Goal: Task Accomplishment & Management: Use online tool/utility

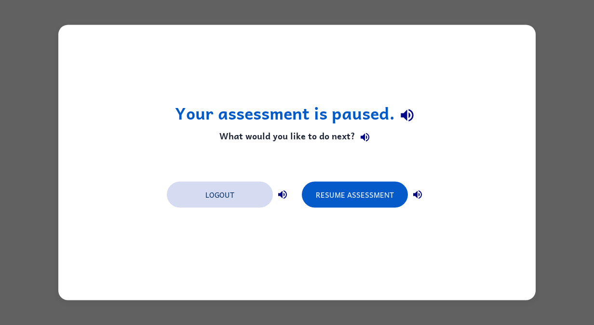
click at [220, 198] on button "Logout" at bounding box center [220, 195] width 106 height 26
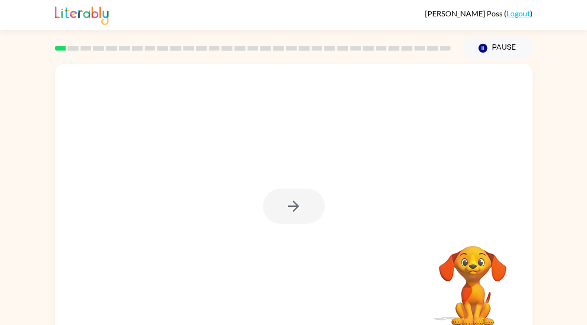
click at [282, 198] on div at bounding box center [294, 206] width 62 height 35
click at [86, 274] on div at bounding box center [293, 201] width 477 height 275
click at [301, 207] on icon "button" at bounding box center [293, 206] width 17 height 17
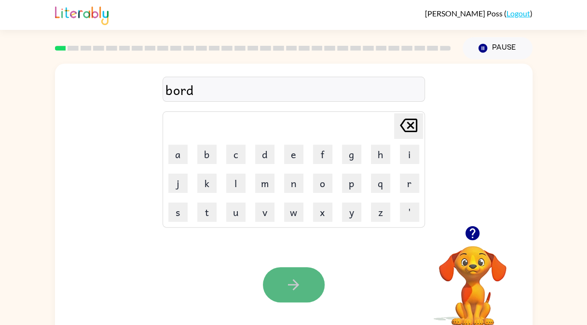
click at [295, 288] on icon "button" at bounding box center [293, 284] width 11 height 11
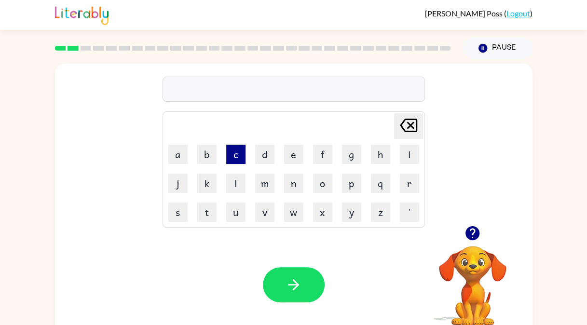
click at [233, 149] on button "c" at bounding box center [235, 154] width 19 height 19
click at [325, 181] on button "o" at bounding box center [322, 183] width 19 height 19
click at [238, 212] on button "u" at bounding box center [235, 212] width 19 height 19
click at [290, 178] on button "n" at bounding box center [293, 183] width 19 height 19
click at [202, 211] on button "t" at bounding box center [206, 212] width 19 height 19
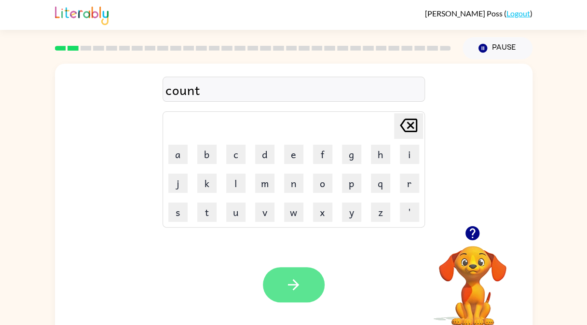
click at [299, 279] on icon "button" at bounding box center [293, 284] width 17 height 17
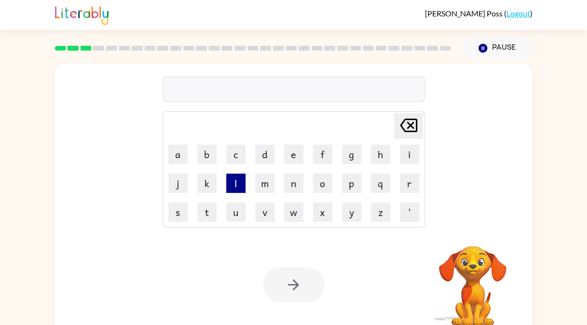
click at [235, 182] on button "l" at bounding box center [235, 183] width 19 height 19
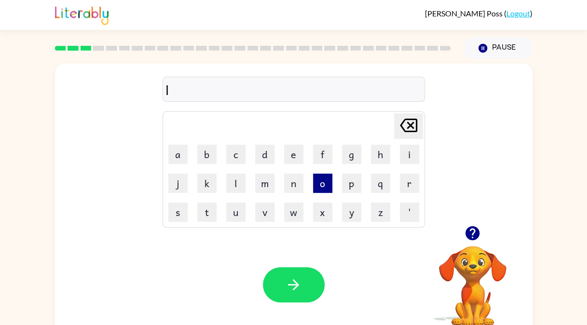
click at [321, 181] on button "o" at bounding box center [322, 183] width 19 height 19
click at [238, 145] on button "c" at bounding box center [235, 154] width 19 height 19
click at [289, 149] on button "e" at bounding box center [293, 154] width 19 height 19
click at [179, 146] on button "a" at bounding box center [177, 154] width 19 height 19
click at [401, 128] on icon "[PERSON_NAME] last character input" at bounding box center [408, 125] width 23 height 23
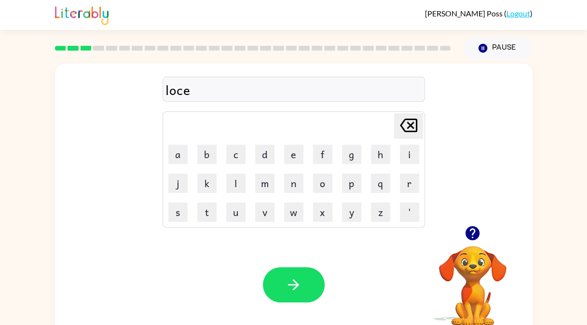
click at [401, 128] on icon "[PERSON_NAME] last character input" at bounding box center [408, 125] width 23 height 23
click at [238, 152] on button "c" at bounding box center [235, 154] width 19 height 19
click at [181, 152] on button "a" at bounding box center [177, 154] width 19 height 19
click at [283, 154] on td "e" at bounding box center [294, 154] width 28 height 28
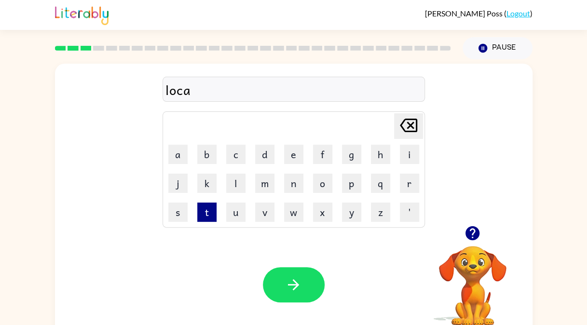
click at [209, 212] on button "t" at bounding box center [206, 212] width 19 height 19
drag, startPoint x: 298, startPoint y: 165, endPoint x: 299, endPoint y: 160, distance: 5.3
click at [299, 160] on td "e" at bounding box center [294, 154] width 28 height 28
click at [293, 153] on button "e" at bounding box center [293, 154] width 19 height 19
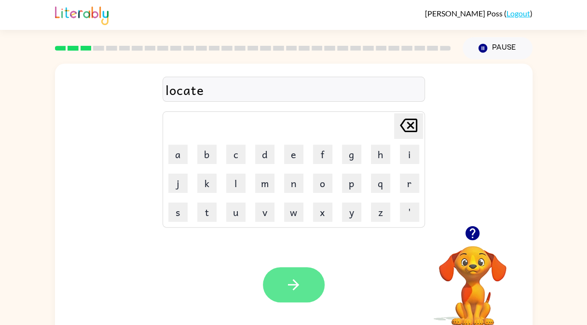
click at [290, 277] on icon "button" at bounding box center [293, 284] width 17 height 17
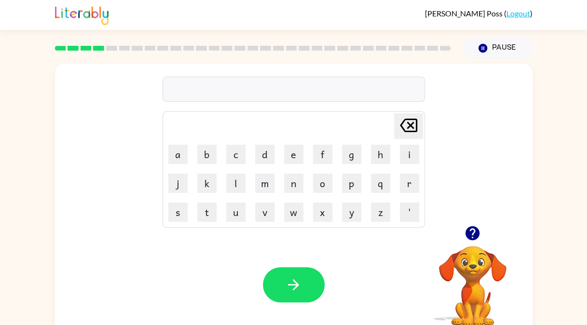
click at [210, 226] on td "t" at bounding box center [207, 212] width 28 height 28
click at [206, 209] on button "t" at bounding box center [206, 212] width 19 height 19
click at [204, 206] on button "t" at bounding box center [206, 212] width 19 height 19
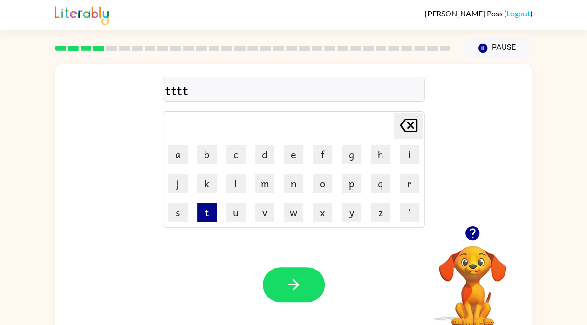
click at [204, 206] on button "t" at bounding box center [206, 212] width 19 height 19
click at [208, 217] on button "t" at bounding box center [206, 212] width 19 height 19
click at [209, 223] on td "t" at bounding box center [207, 212] width 28 height 28
click at [206, 220] on button "t" at bounding box center [206, 212] width 19 height 19
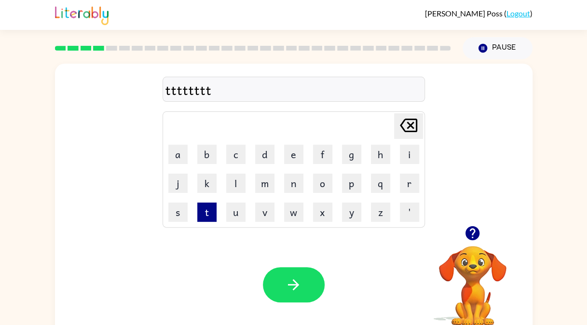
click at [206, 220] on button "t" at bounding box center [206, 212] width 19 height 19
click at [206, 206] on button "t" at bounding box center [206, 212] width 19 height 19
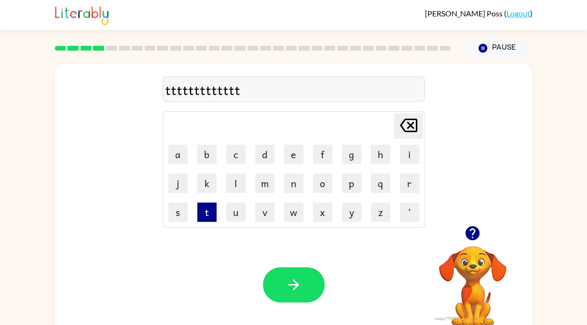
click at [206, 206] on button "t" at bounding box center [206, 212] width 19 height 19
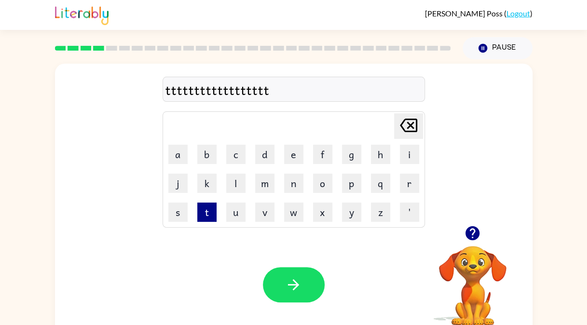
click at [206, 206] on button "t" at bounding box center [206, 212] width 19 height 19
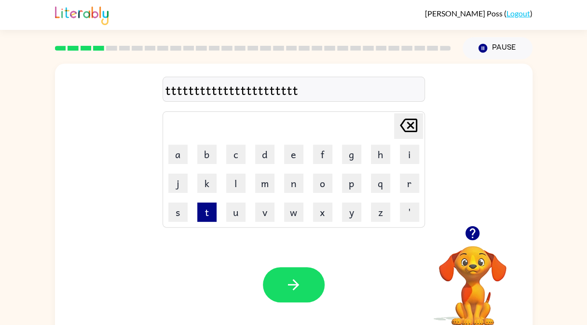
click at [206, 206] on button "t" at bounding box center [206, 212] width 19 height 19
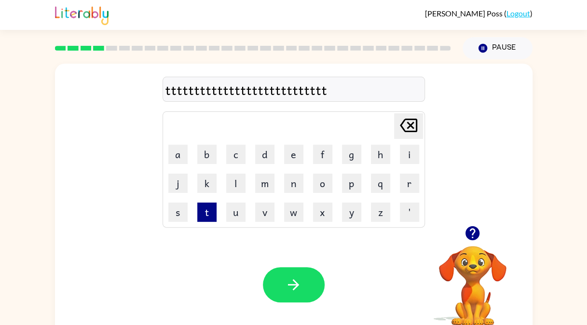
click at [206, 206] on button "t" at bounding box center [206, 212] width 19 height 19
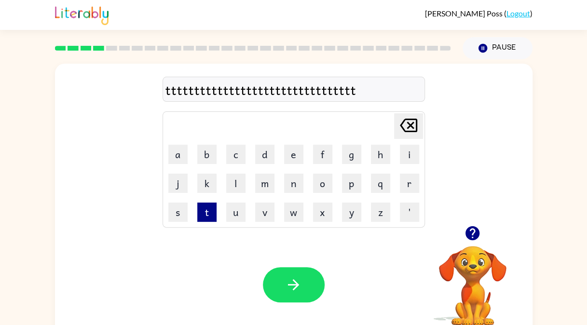
click at [206, 206] on button "t" at bounding box center [206, 212] width 19 height 19
click at [206, 207] on button "t" at bounding box center [206, 212] width 19 height 19
click at [405, 126] on icon "[PERSON_NAME] last character input" at bounding box center [408, 125] width 23 height 23
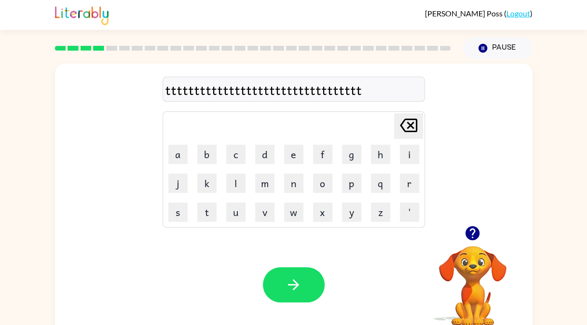
click at [405, 139] on table "[PERSON_NAME] last character input a b c d e f g h i j k l m n o p q r s t u v …" at bounding box center [293, 169] width 261 height 115
drag, startPoint x: 405, startPoint y: 139, endPoint x: 403, endPoint y: 133, distance: 7.0
click at [403, 133] on icon "[PERSON_NAME] last character input" at bounding box center [408, 125] width 23 height 23
click at [404, 133] on icon "[PERSON_NAME] last character input" at bounding box center [408, 125] width 23 height 23
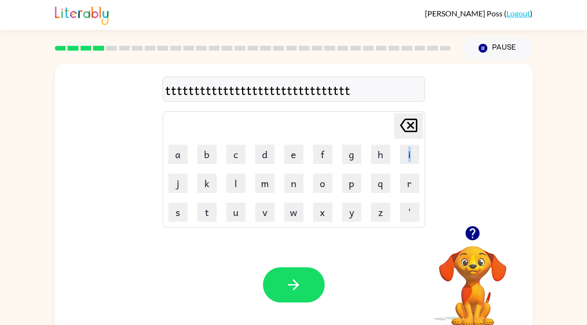
click at [404, 133] on icon "[PERSON_NAME] last character input" at bounding box center [408, 125] width 23 height 23
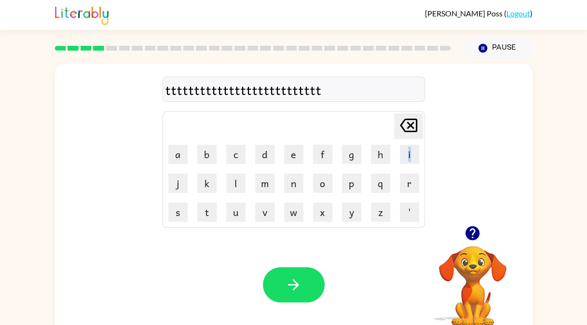
click at [404, 133] on icon "[PERSON_NAME] last character input" at bounding box center [408, 125] width 23 height 23
click at [411, 130] on icon at bounding box center [408, 126] width 17 height 14
click at [411, 130] on icon "[PERSON_NAME] last character input" at bounding box center [408, 125] width 23 height 23
click at [411, 130] on icon at bounding box center [408, 126] width 17 height 14
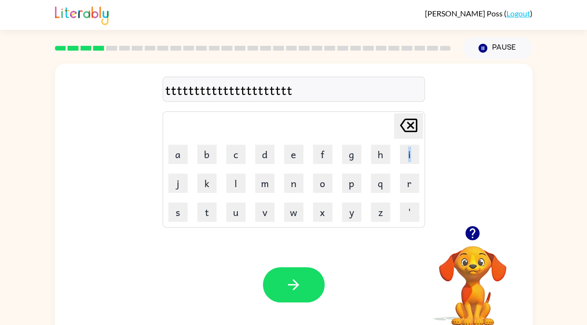
click at [411, 130] on icon at bounding box center [408, 126] width 17 height 14
click at [411, 130] on icon "[PERSON_NAME] last character input" at bounding box center [408, 125] width 23 height 23
click at [411, 130] on icon at bounding box center [408, 126] width 17 height 14
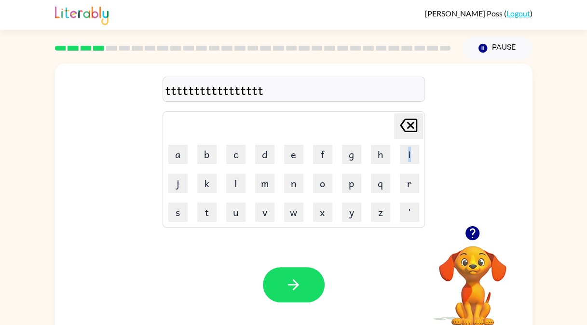
click at [411, 130] on icon at bounding box center [408, 126] width 17 height 14
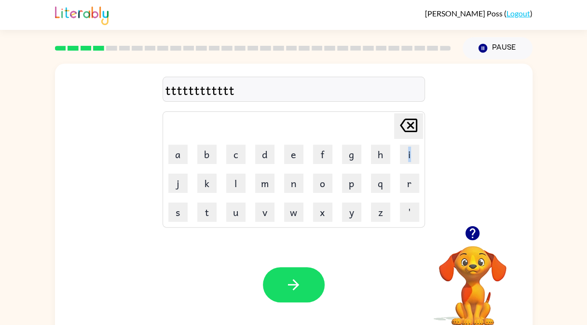
click at [411, 130] on icon at bounding box center [408, 126] width 17 height 14
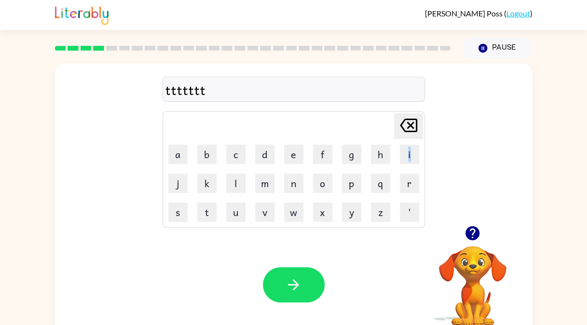
click at [411, 130] on icon at bounding box center [408, 126] width 17 height 14
click at [411, 130] on icon "[PERSON_NAME] last character input" at bounding box center [408, 125] width 23 height 23
click at [411, 130] on icon at bounding box center [408, 126] width 17 height 14
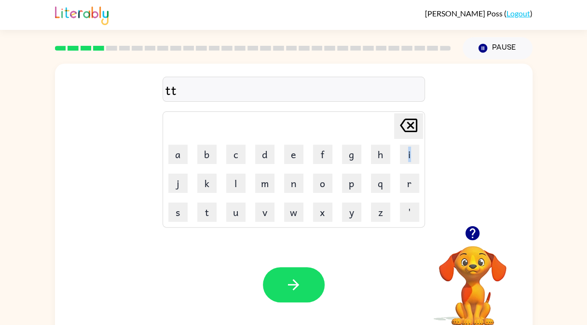
click at [411, 130] on icon at bounding box center [408, 126] width 17 height 14
click at [205, 205] on button "t" at bounding box center [206, 212] width 19 height 19
click at [290, 209] on button "w" at bounding box center [293, 212] width 19 height 19
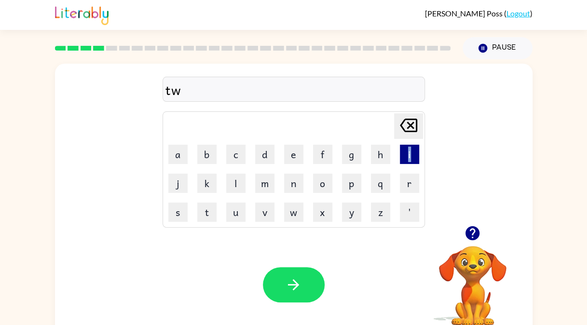
click at [407, 153] on button "i" at bounding box center [409, 154] width 19 height 19
click at [408, 157] on button "i" at bounding box center [409, 154] width 19 height 19
click at [407, 157] on button "i" at bounding box center [409, 154] width 19 height 19
drag, startPoint x: 407, startPoint y: 159, endPoint x: 407, endPoint y: 153, distance: 5.8
click at [407, 153] on button "i" at bounding box center [409, 154] width 19 height 19
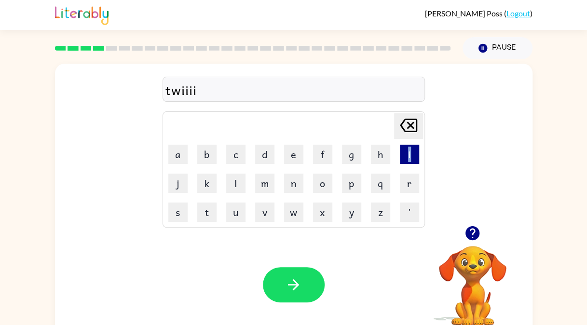
click at [407, 153] on button "i" at bounding box center [409, 154] width 19 height 19
click at [401, 118] on icon "[PERSON_NAME] last character input" at bounding box center [408, 125] width 23 height 23
click at [402, 123] on icon at bounding box center [408, 126] width 17 height 14
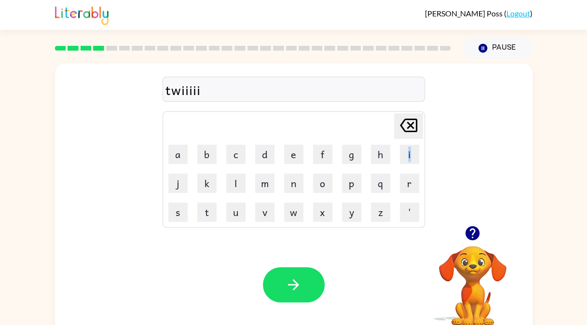
click at [402, 123] on icon at bounding box center [408, 126] width 17 height 14
click at [402, 122] on icon at bounding box center [408, 126] width 17 height 14
click at [271, 191] on button "m" at bounding box center [264, 183] width 19 height 19
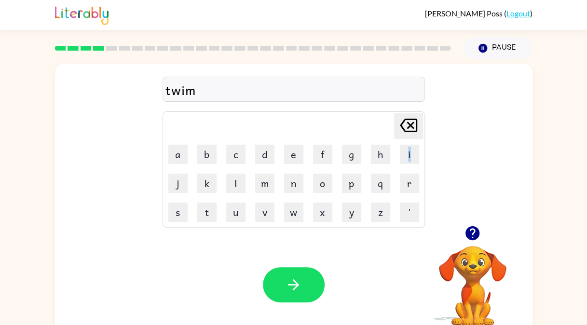
click at [406, 124] on icon "[PERSON_NAME] last character input" at bounding box center [408, 125] width 23 height 23
click at [290, 185] on button "n" at bounding box center [293, 183] width 19 height 19
click at [289, 275] on button "button" at bounding box center [294, 284] width 62 height 35
click at [295, 191] on button "n" at bounding box center [293, 183] width 19 height 19
click at [313, 182] on button "o" at bounding box center [322, 183] width 19 height 19
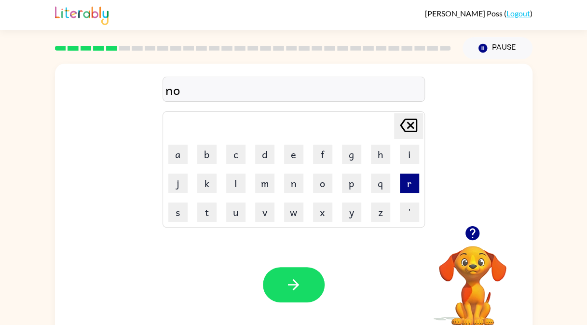
click at [407, 186] on button "r" at bounding box center [409, 183] width 19 height 19
click at [414, 124] on icon "[PERSON_NAME] last character input" at bounding box center [408, 125] width 23 height 23
click at [170, 152] on button "a" at bounding box center [177, 154] width 19 height 19
click at [412, 187] on button "r" at bounding box center [409, 183] width 19 height 19
click at [408, 155] on button "i" at bounding box center [409, 154] width 19 height 19
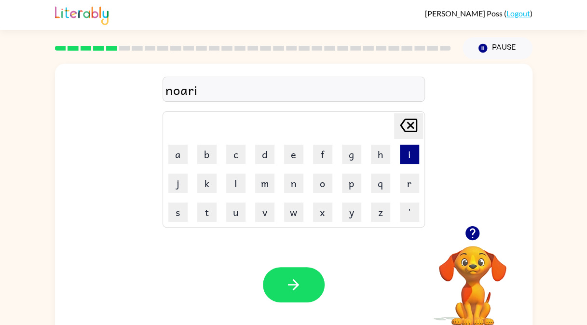
click at [408, 155] on button "i" at bounding box center [409, 154] width 19 height 19
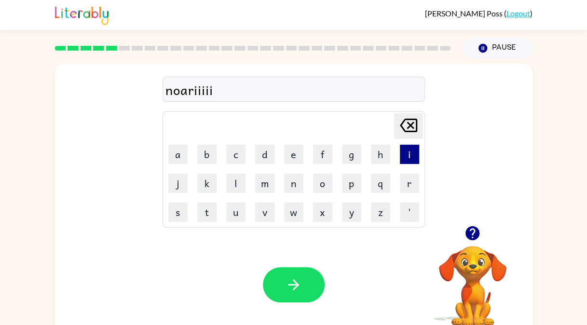
click at [408, 155] on button "i" at bounding box center [409, 154] width 19 height 19
click at [404, 154] on button "i" at bounding box center [409, 154] width 19 height 19
click at [400, 141] on td "i" at bounding box center [409, 154] width 28 height 28
click at [403, 142] on td "i" at bounding box center [409, 154] width 28 height 28
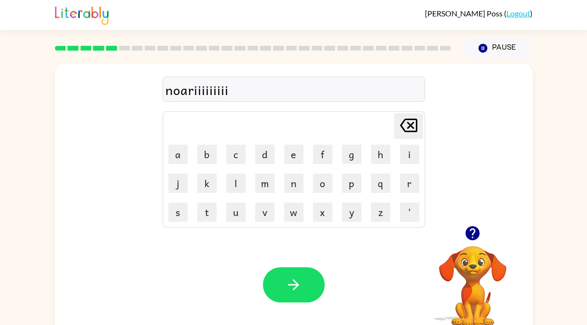
drag, startPoint x: 403, startPoint y: 142, endPoint x: 508, endPoint y: 85, distance: 119.3
click at [508, 85] on div "noariiiiiiiii Delete Delete last character input a b c d e f g h i j k l m n o …" at bounding box center [293, 145] width 477 height 162
click at [413, 145] on button "i" at bounding box center [409, 154] width 19 height 19
click at [413, 144] on td "i" at bounding box center [409, 154] width 28 height 28
click at [406, 145] on button "i" at bounding box center [409, 154] width 19 height 19
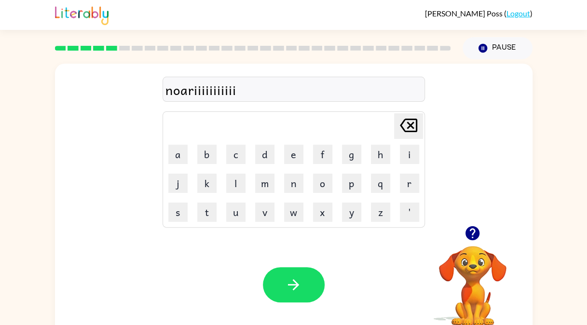
click at [404, 167] on td "i" at bounding box center [409, 154] width 28 height 28
click at [410, 152] on button "i" at bounding box center [409, 154] width 19 height 19
drag, startPoint x: 410, startPoint y: 153, endPoint x: 411, endPoint y: 147, distance: 6.3
click at [411, 147] on button "i" at bounding box center [409, 154] width 19 height 19
drag, startPoint x: 411, startPoint y: 147, endPoint x: 402, endPoint y: 136, distance: 13.7
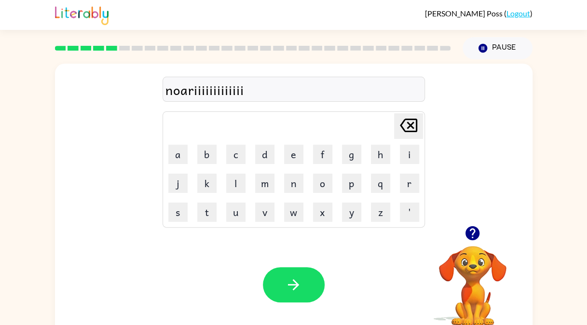
click at [402, 136] on tbody "[PERSON_NAME] last character input a b c d e f g h i j k l m n o p q r s t u v …" at bounding box center [293, 169] width 259 height 113
click at [412, 128] on icon at bounding box center [408, 126] width 17 height 14
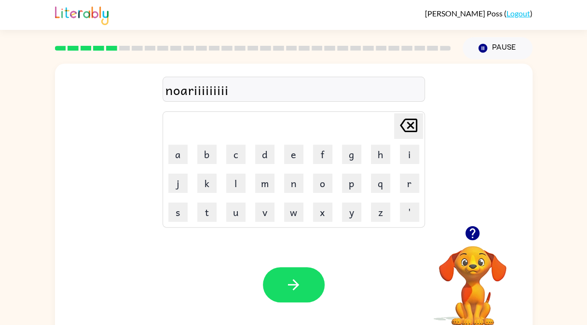
click at [412, 128] on icon at bounding box center [408, 126] width 17 height 14
click at [415, 132] on icon "[PERSON_NAME] last character input" at bounding box center [408, 125] width 23 height 23
click at [416, 136] on div "[PERSON_NAME] last character input" at bounding box center [408, 126] width 23 height 25
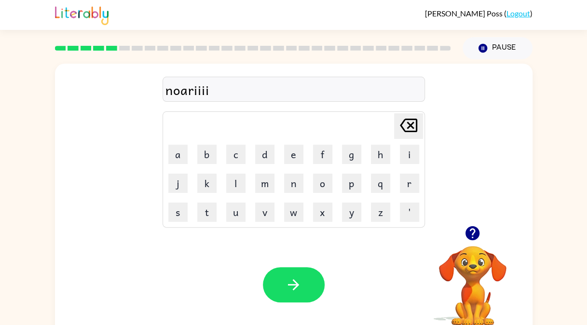
click at [416, 136] on div "[PERSON_NAME] last character input" at bounding box center [408, 126] width 23 height 25
click at [416, 138] on div "[PERSON_NAME] last character input" at bounding box center [408, 126] width 23 height 25
click at [297, 286] on icon "button" at bounding box center [293, 284] width 17 height 17
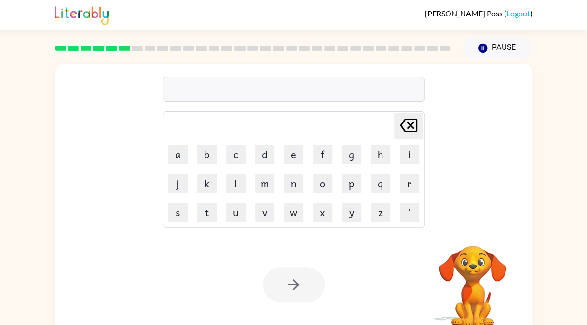
scroll to position [14, 0]
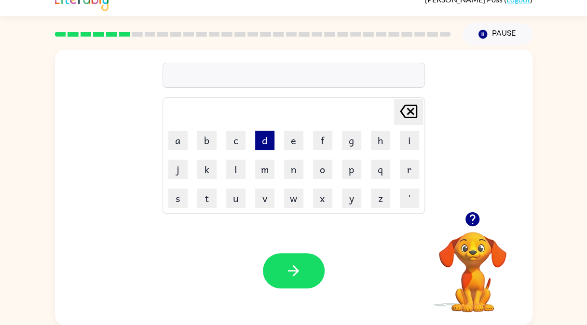
click at [261, 144] on button "d" at bounding box center [264, 140] width 19 height 19
click at [300, 134] on button "e" at bounding box center [293, 140] width 19 height 19
click at [413, 117] on icon at bounding box center [408, 112] width 17 height 14
type button "delete"
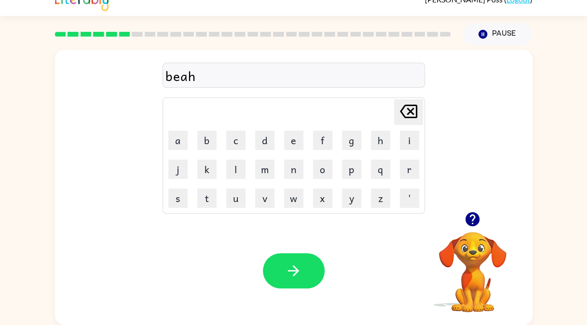
click at [231, 75] on div "beah" at bounding box center [293, 76] width 257 height 20
click at [230, 77] on div "beah" at bounding box center [293, 76] width 257 height 20
click at [191, 75] on div "beah" at bounding box center [293, 76] width 257 height 20
click at [195, 79] on div "beah" at bounding box center [293, 76] width 257 height 20
click at [407, 108] on icon at bounding box center [408, 112] width 17 height 14
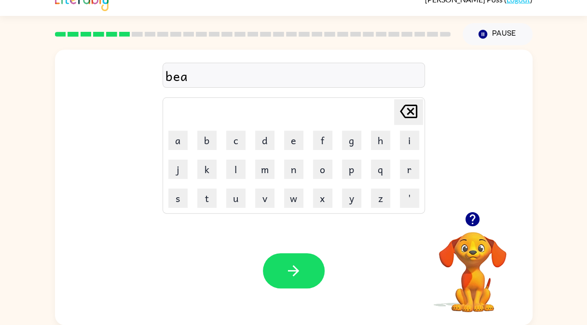
drag, startPoint x: 407, startPoint y: 108, endPoint x: 400, endPoint y: 116, distance: 9.9
drag, startPoint x: 400, startPoint y: 116, endPoint x: 377, endPoint y: 103, distance: 26.3
drag, startPoint x: 377, startPoint y: 103, endPoint x: 354, endPoint y: 105, distance: 23.2
click at [469, 80] on div "bea Delete Delete last character input a b c d e f g h i j k l m n o p q r s t …" at bounding box center [293, 131] width 477 height 162
click at [415, 117] on icon at bounding box center [408, 112] width 17 height 14
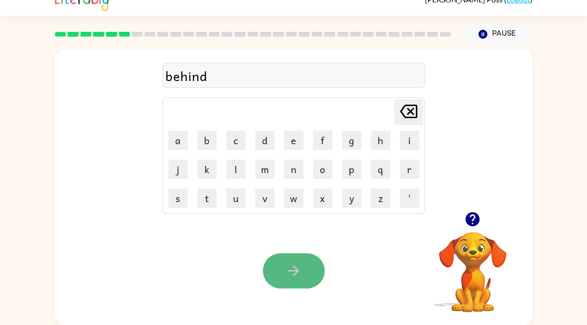
click at [296, 258] on button "button" at bounding box center [294, 270] width 62 height 35
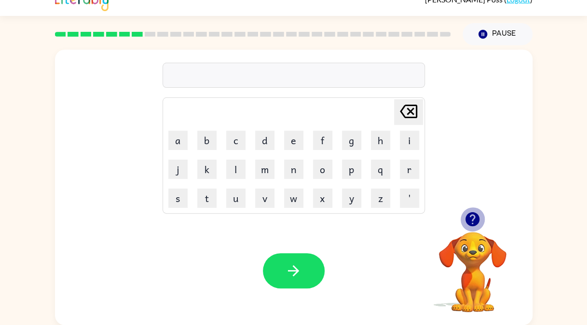
click at [474, 215] on icon "button" at bounding box center [472, 219] width 17 height 17
click at [475, 218] on video "Your browser must support playing .mp4 files to use Literably. Please try using…" at bounding box center [472, 265] width 96 height 96
click at [211, 197] on button "t" at bounding box center [206, 198] width 19 height 19
click at [413, 179] on td "r" at bounding box center [409, 169] width 28 height 28
click at [410, 172] on button "r" at bounding box center [409, 169] width 19 height 19
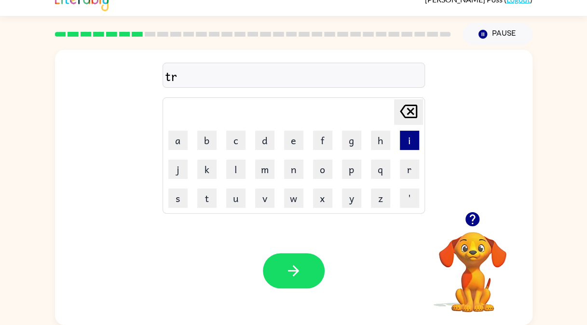
click at [406, 145] on button "i" at bounding box center [409, 140] width 19 height 19
click at [229, 137] on button "c" at bounding box center [235, 140] width 19 height 19
click at [202, 169] on button "k" at bounding box center [206, 169] width 19 height 19
click at [234, 166] on button "l" at bounding box center [235, 169] width 19 height 19
click at [293, 147] on button "e" at bounding box center [293, 140] width 19 height 19
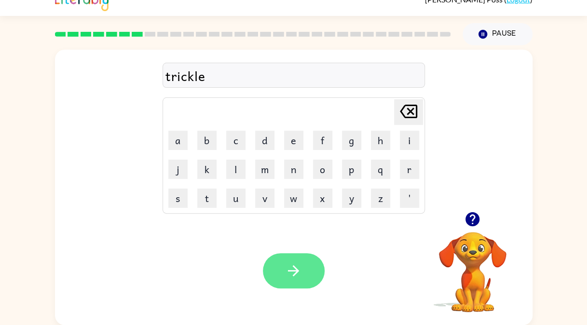
click at [282, 261] on button "button" at bounding box center [294, 270] width 62 height 35
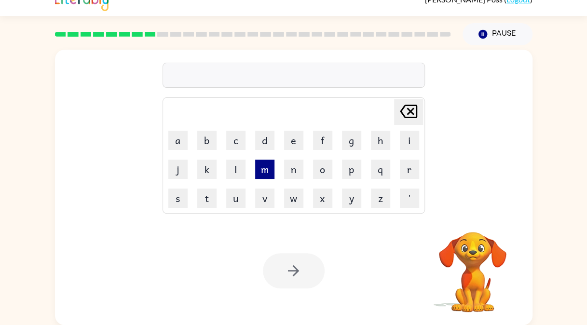
click at [268, 168] on button "m" at bounding box center [264, 169] width 19 height 19
click at [292, 145] on button "e" at bounding box center [293, 140] width 19 height 19
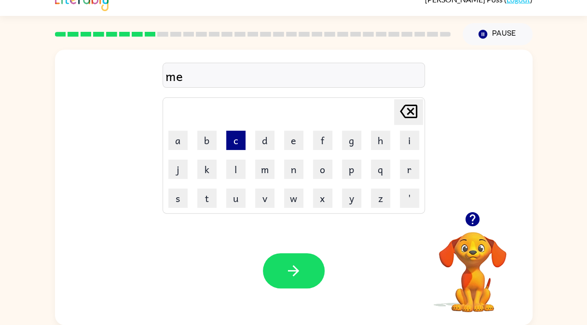
click at [237, 143] on button "c" at bounding box center [235, 140] width 19 height 19
click at [204, 168] on button "k" at bounding box center [206, 169] width 19 height 19
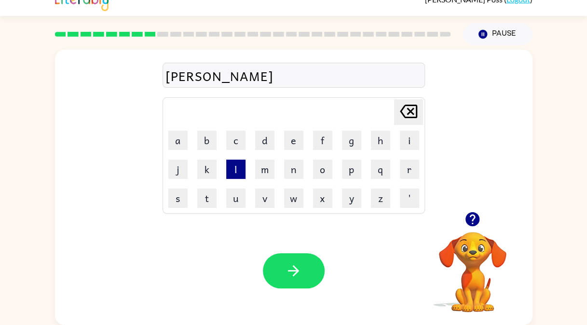
click at [232, 168] on button "l" at bounding box center [235, 169] width 19 height 19
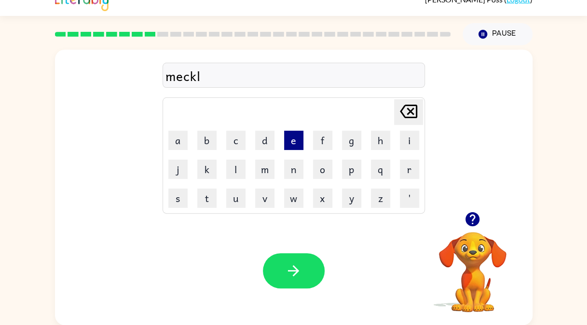
click at [294, 138] on button "e" at bounding box center [293, 140] width 19 height 19
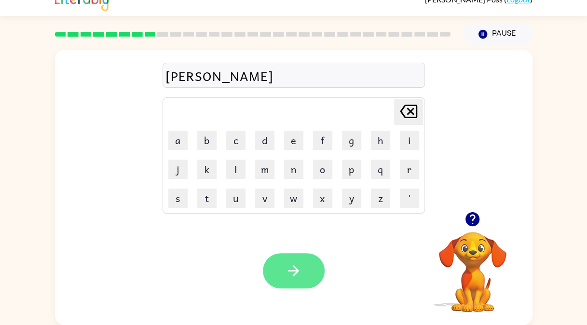
click at [285, 267] on icon "button" at bounding box center [293, 270] width 17 height 17
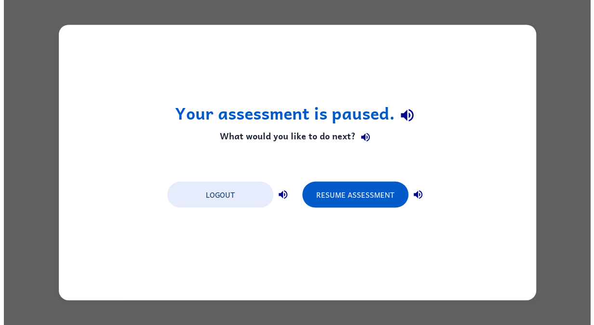
scroll to position [0, 0]
